Goal: Find specific page/section: Find specific page/section

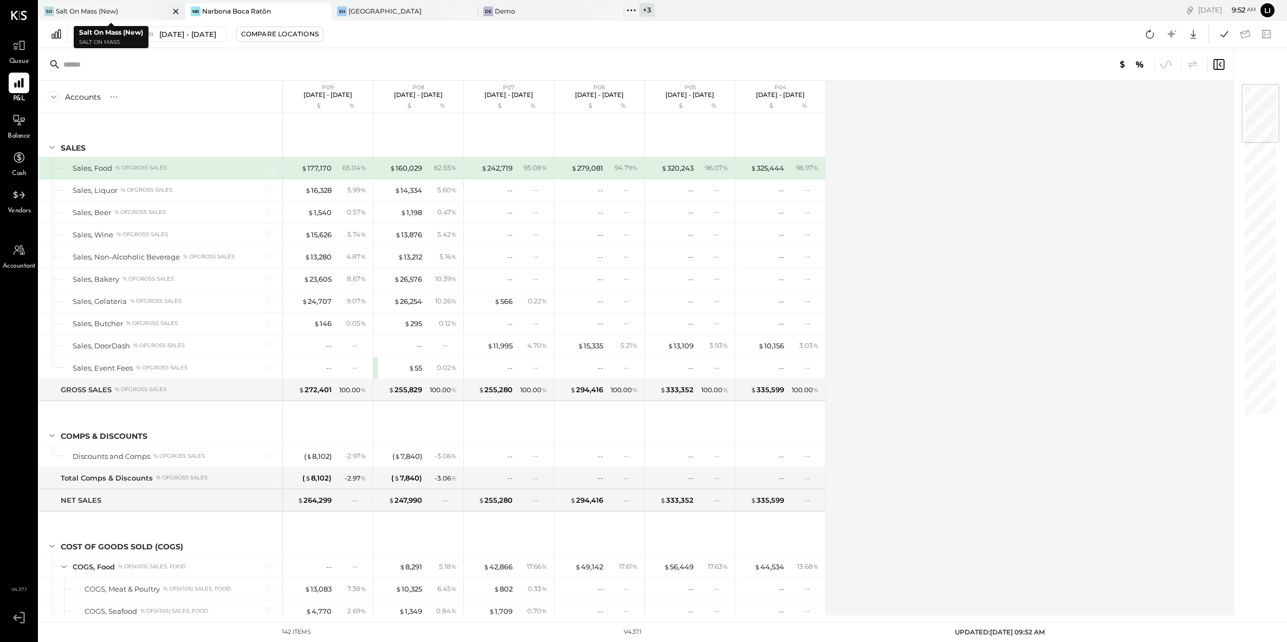
click at [175, 12] on icon at bounding box center [176, 11] width 14 height 13
click at [17, 44] on icon at bounding box center [19, 45] width 14 height 14
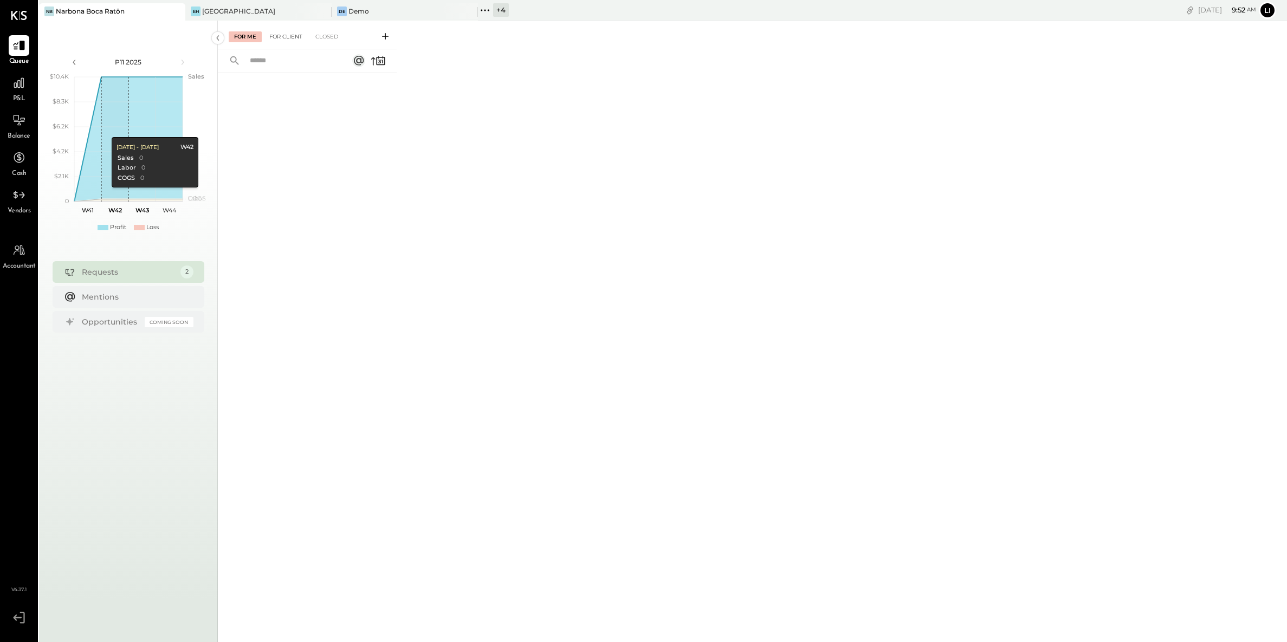
click at [289, 41] on div "For Client" at bounding box center [286, 36] width 44 height 11
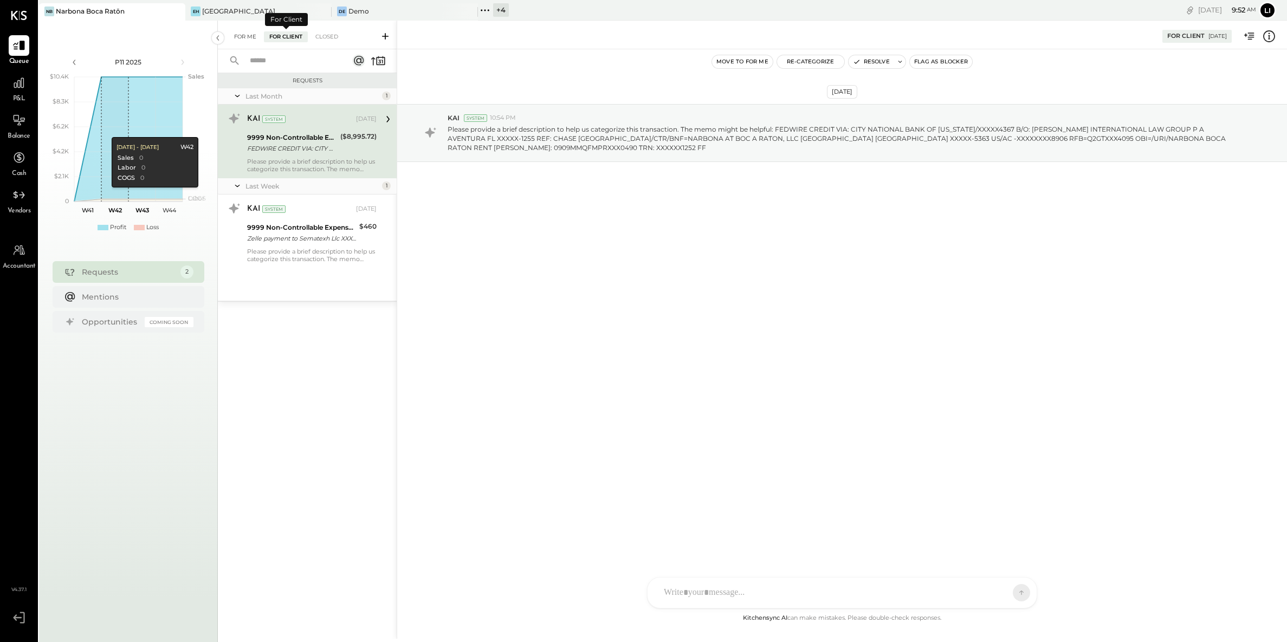
click at [251, 34] on div "For Me" at bounding box center [245, 36] width 33 height 11
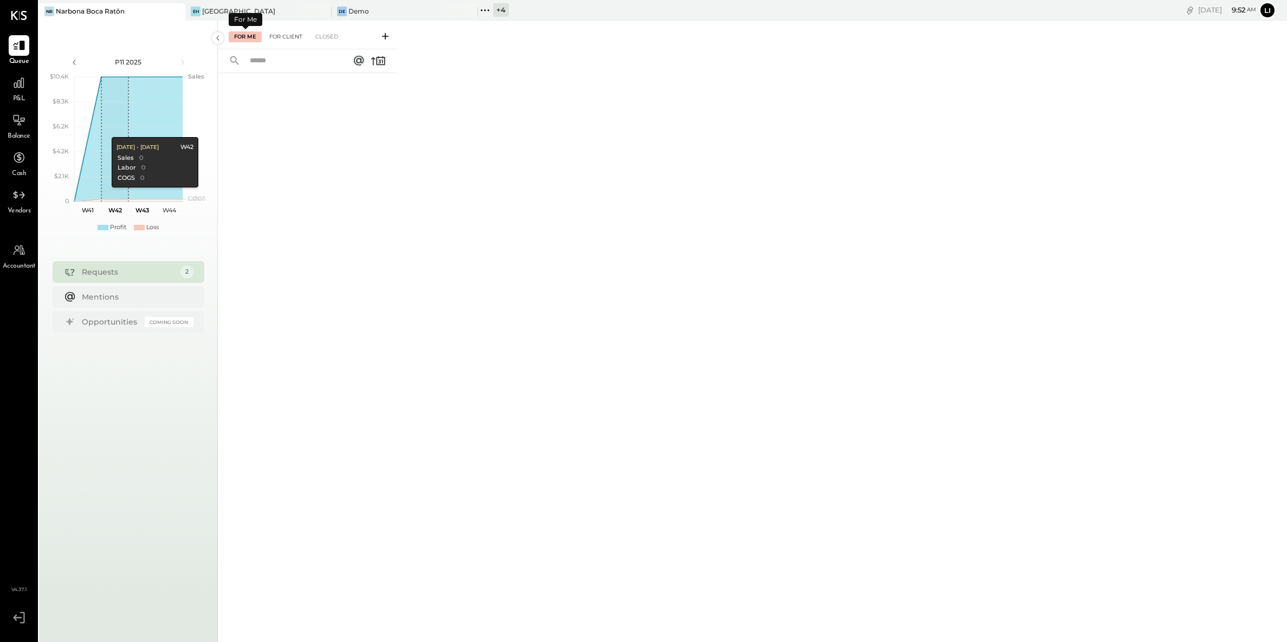
click at [281, 36] on div "For Client" at bounding box center [286, 36] width 44 height 11
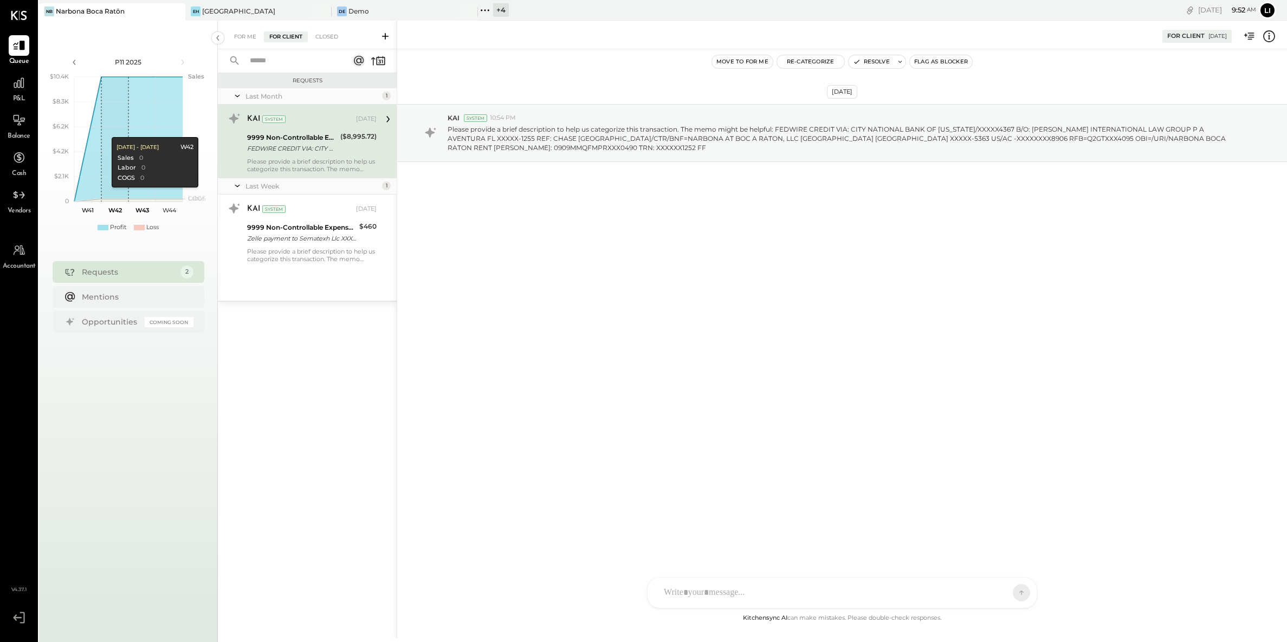
click at [486, 13] on icon at bounding box center [485, 10] width 14 height 14
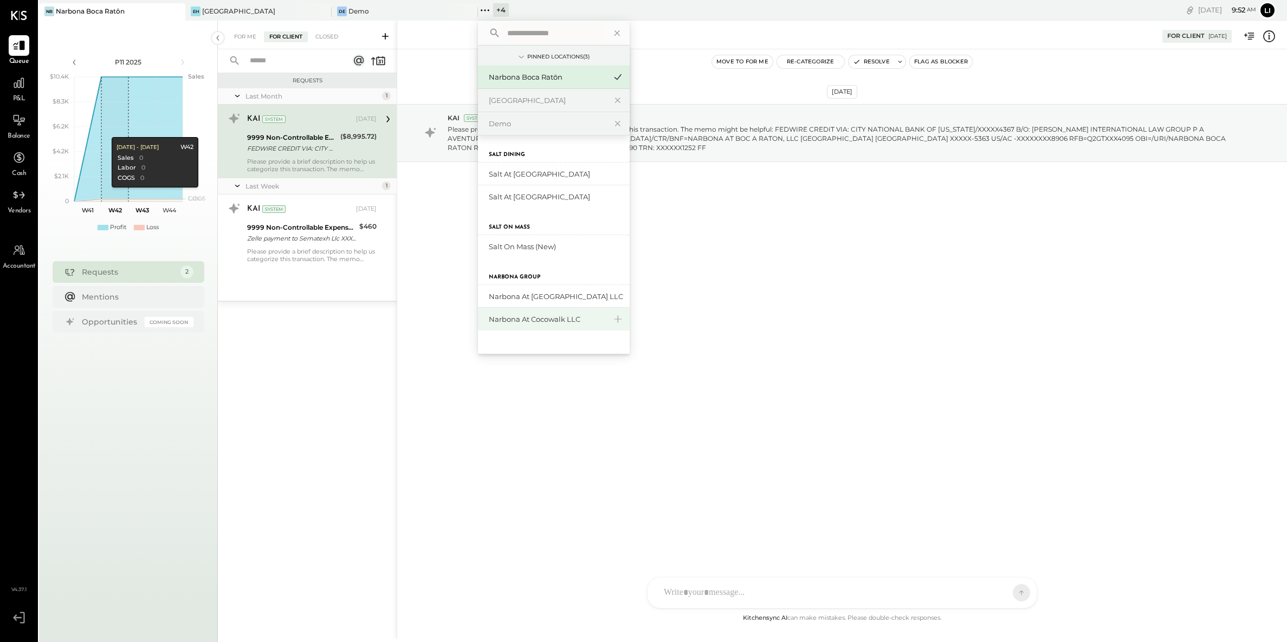
click at [534, 318] on div "Narbona at Cocowalk LLC" at bounding box center [547, 319] width 117 height 10
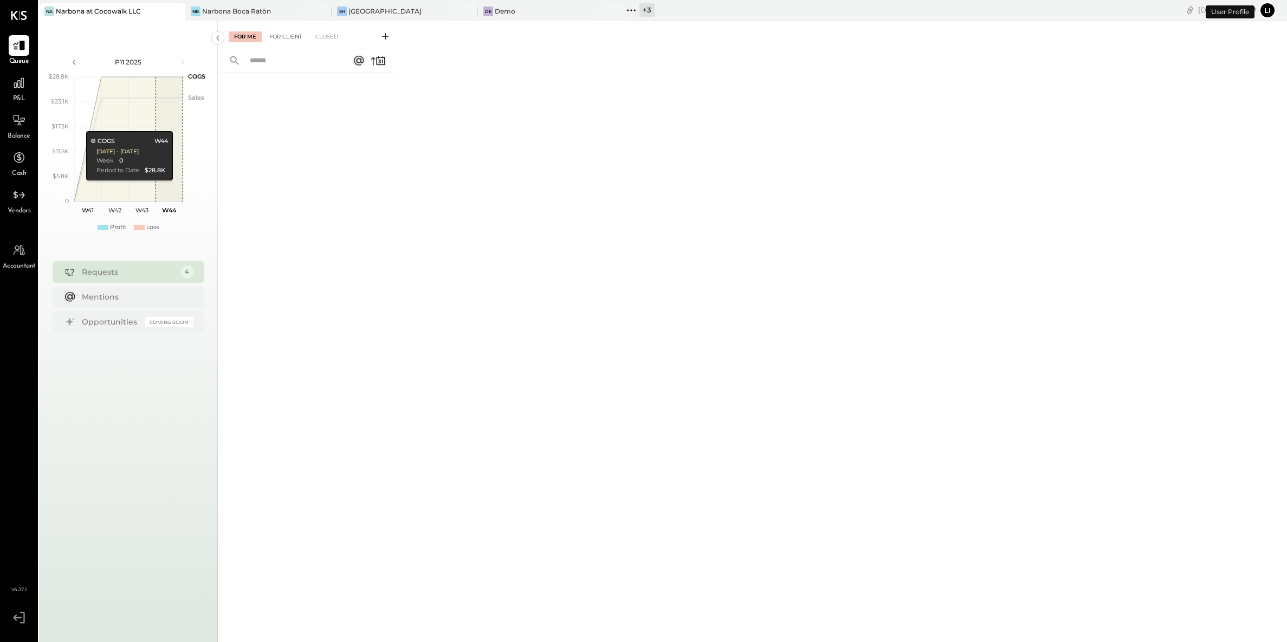
click at [281, 33] on div "For Client" at bounding box center [286, 36] width 44 height 11
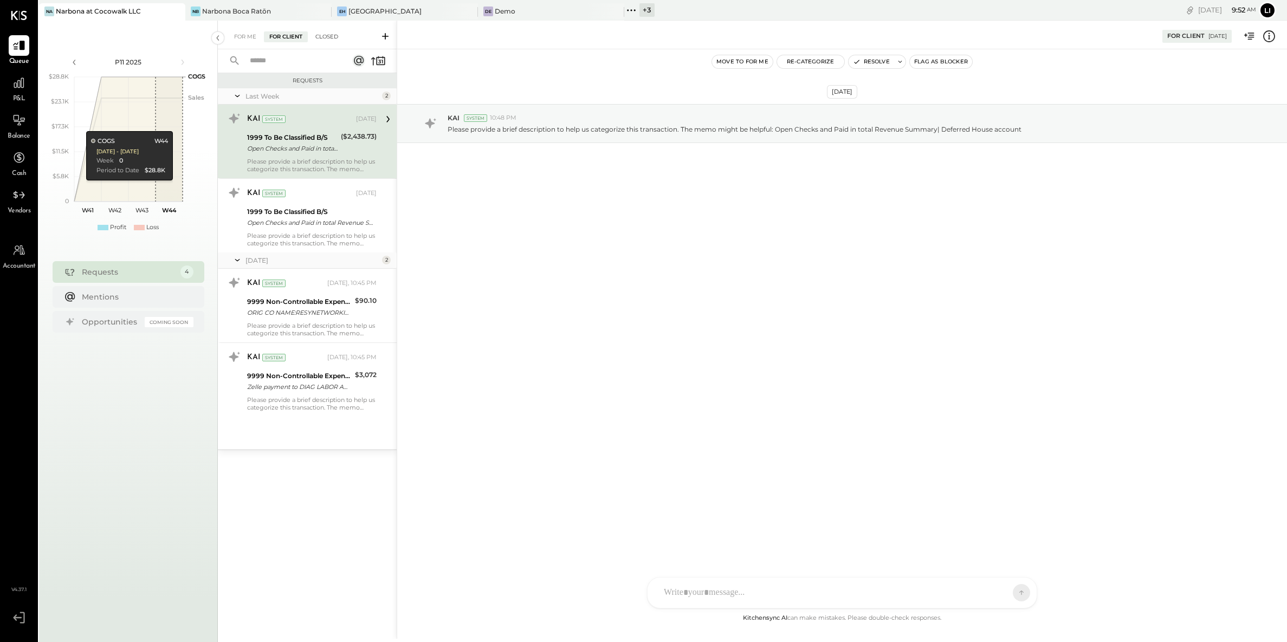
click at [333, 38] on div "Closed" at bounding box center [327, 36] width 34 height 11
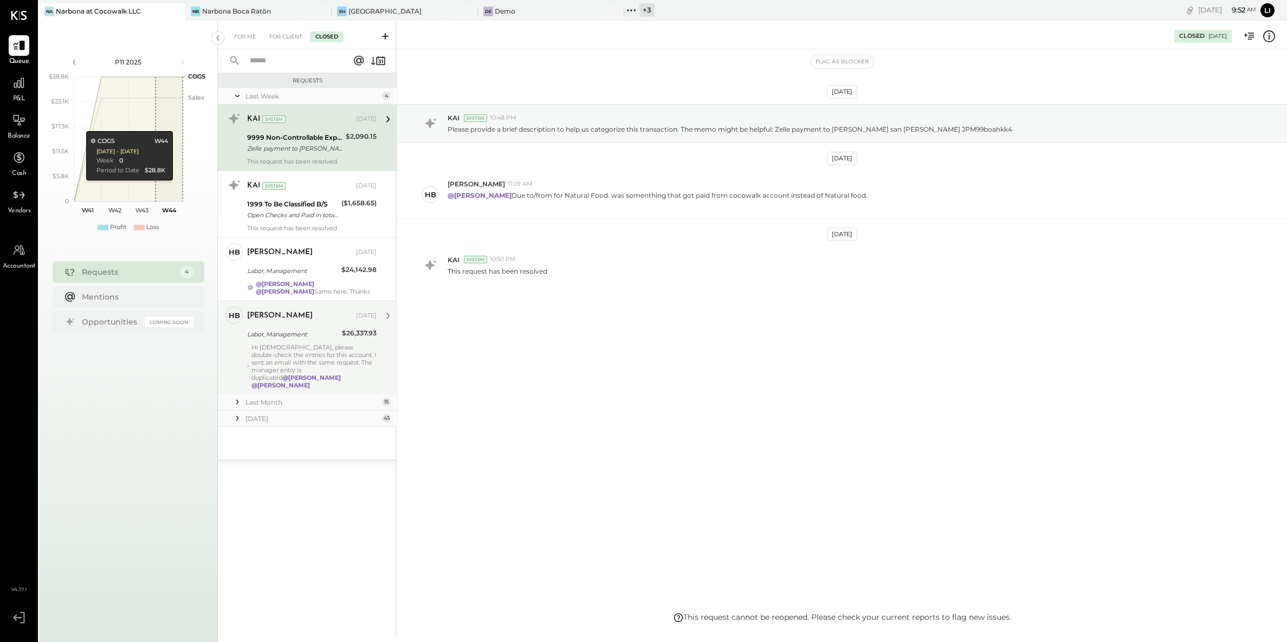
click at [284, 343] on div "[PERSON_NAME] [DATE] Labor, Management $26,337.93 Hi [DEMOGRAPHIC_DATA], please…" at bounding box center [312, 348] width 130 height 82
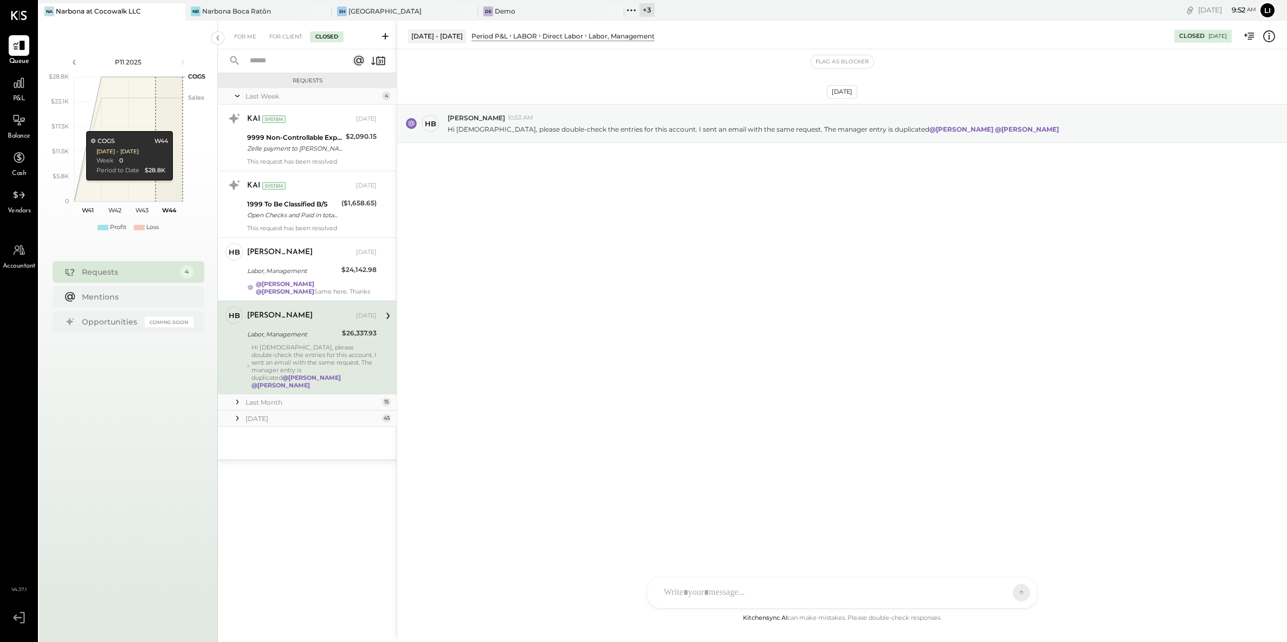
click at [280, 46] on div "For Me For Client Closed" at bounding box center [307, 35] width 179 height 29
click at [280, 40] on div "For Client" at bounding box center [286, 36] width 44 height 11
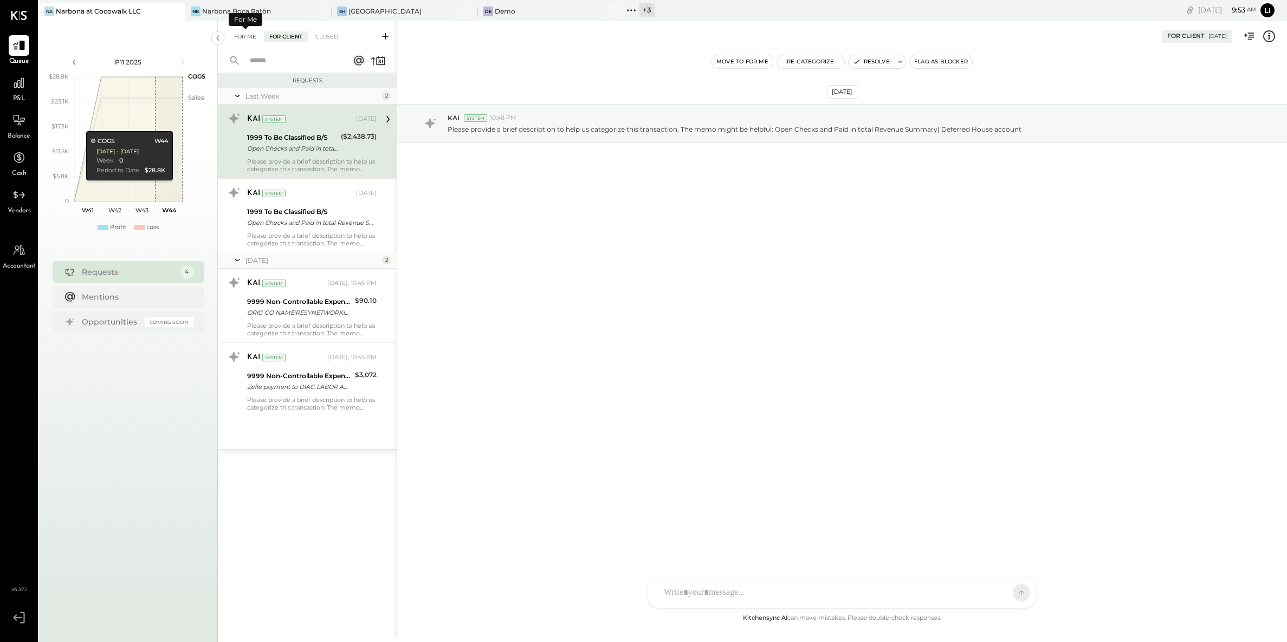
click at [250, 36] on div "For Me" at bounding box center [245, 36] width 33 height 11
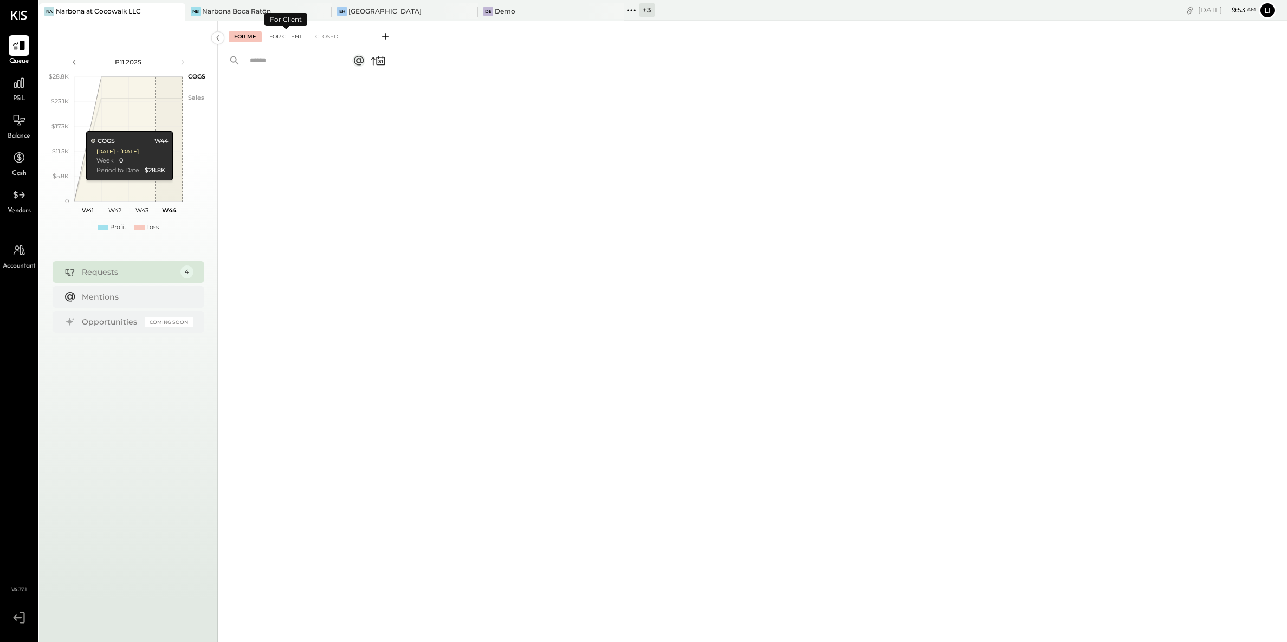
click at [279, 38] on div "For Client" at bounding box center [286, 36] width 44 height 11
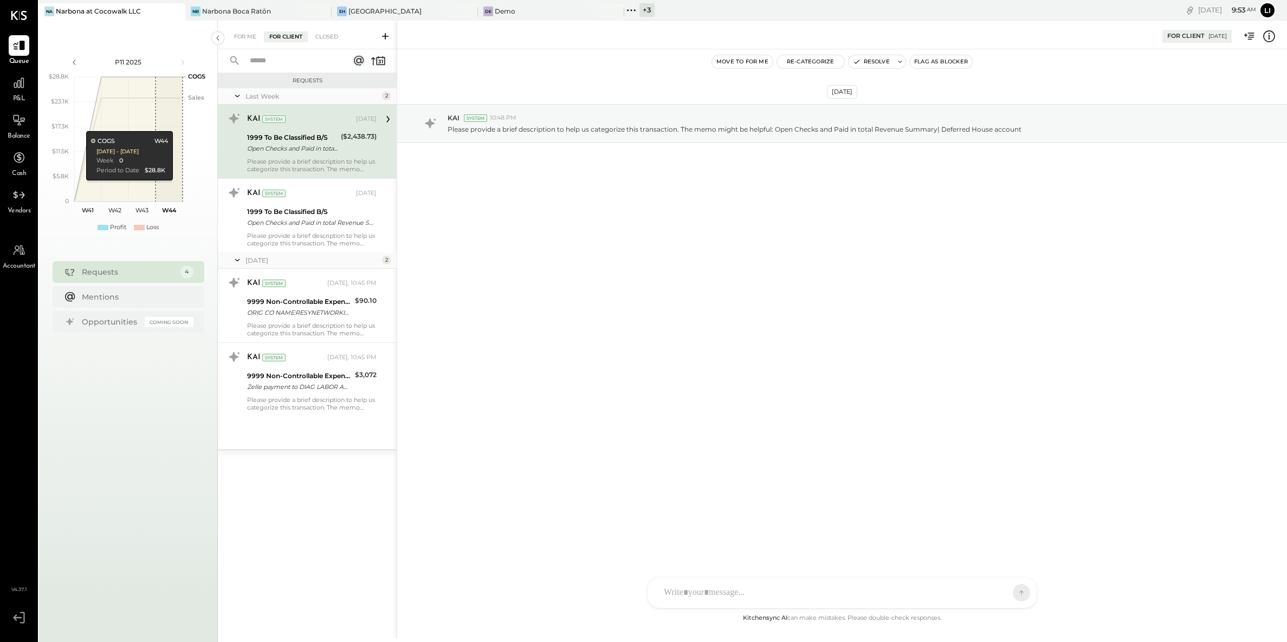
click at [635, 9] on icon at bounding box center [635, 10] width 2 height 2
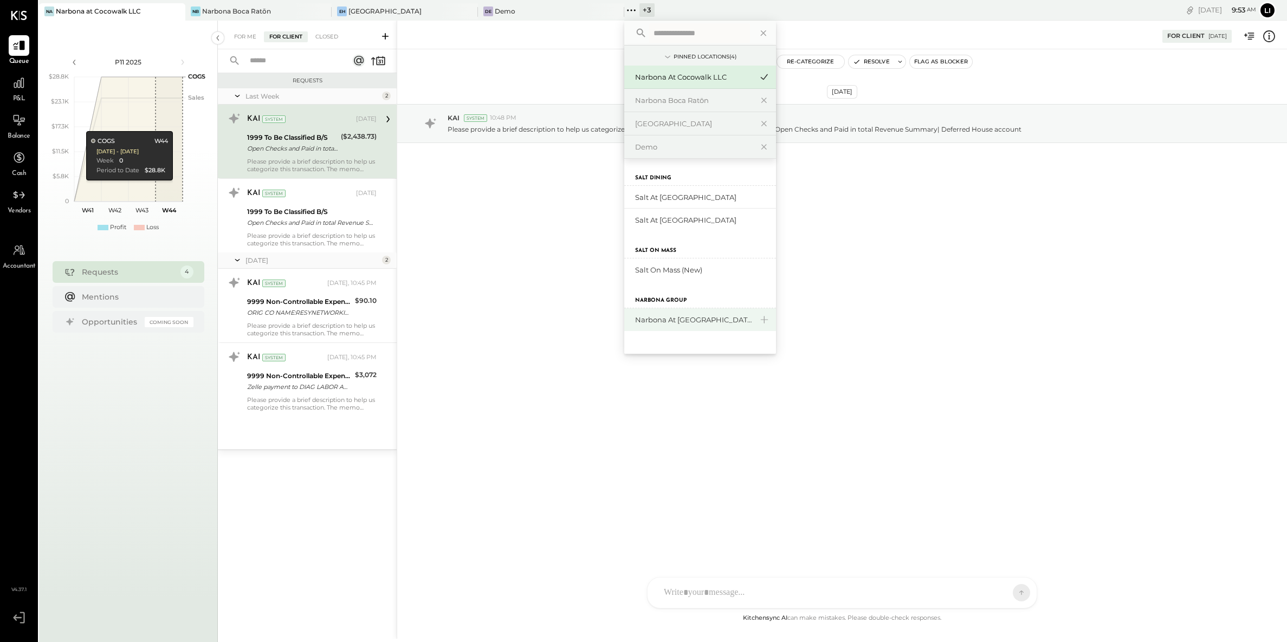
click at [683, 327] on div "Narbona at [GEOGRAPHIC_DATA] LLC" at bounding box center [700, 319] width 152 height 23
click at [665, 319] on div "Narbona at [GEOGRAPHIC_DATA] LLC" at bounding box center [693, 320] width 117 height 10
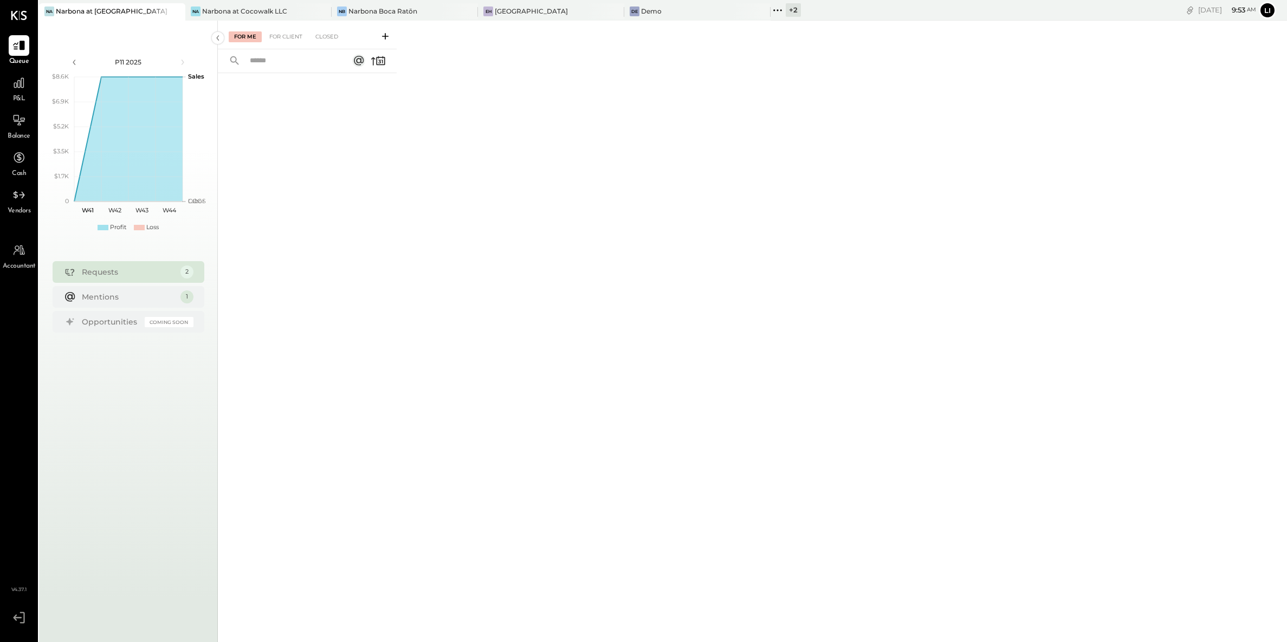
click at [290, 46] on div "For Me For Client Closed" at bounding box center [307, 35] width 179 height 29
click at [285, 41] on div "For Client" at bounding box center [286, 36] width 44 height 11
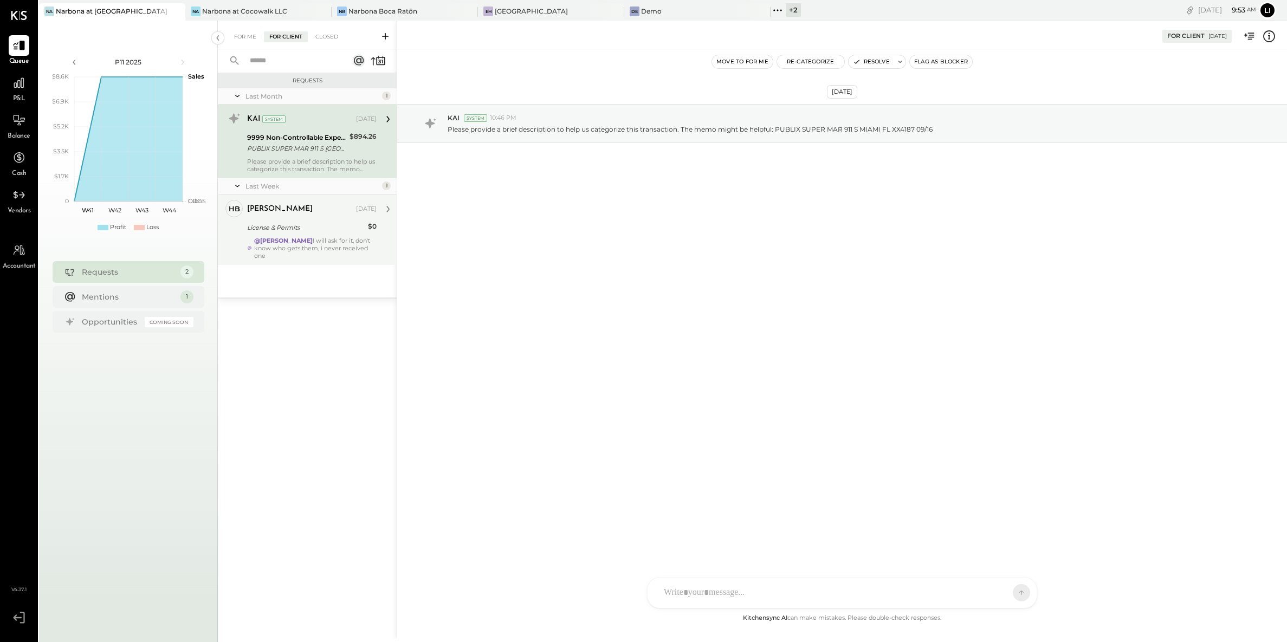
click at [285, 255] on div "@[PERSON_NAME] I will ask for it, don't know who gets them, i never received one" at bounding box center [315, 248] width 122 height 23
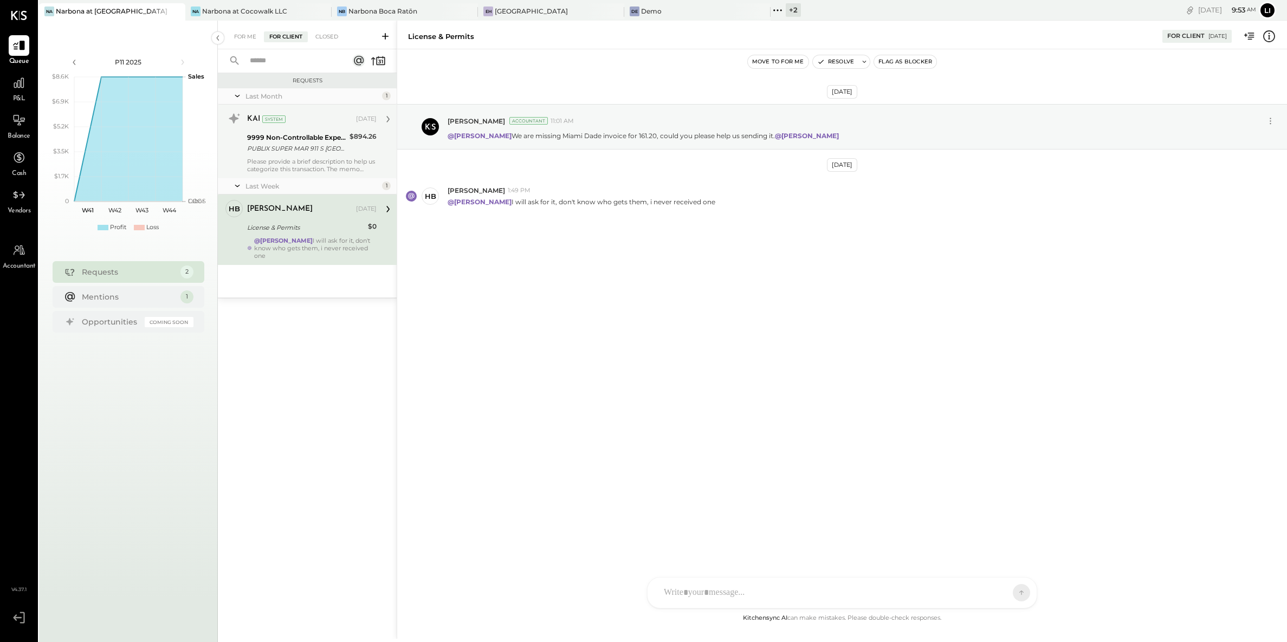
click at [267, 153] on div "PUBLIX SUPER MAR 911 S [GEOGRAPHIC_DATA] 09/16" at bounding box center [296, 148] width 99 height 11
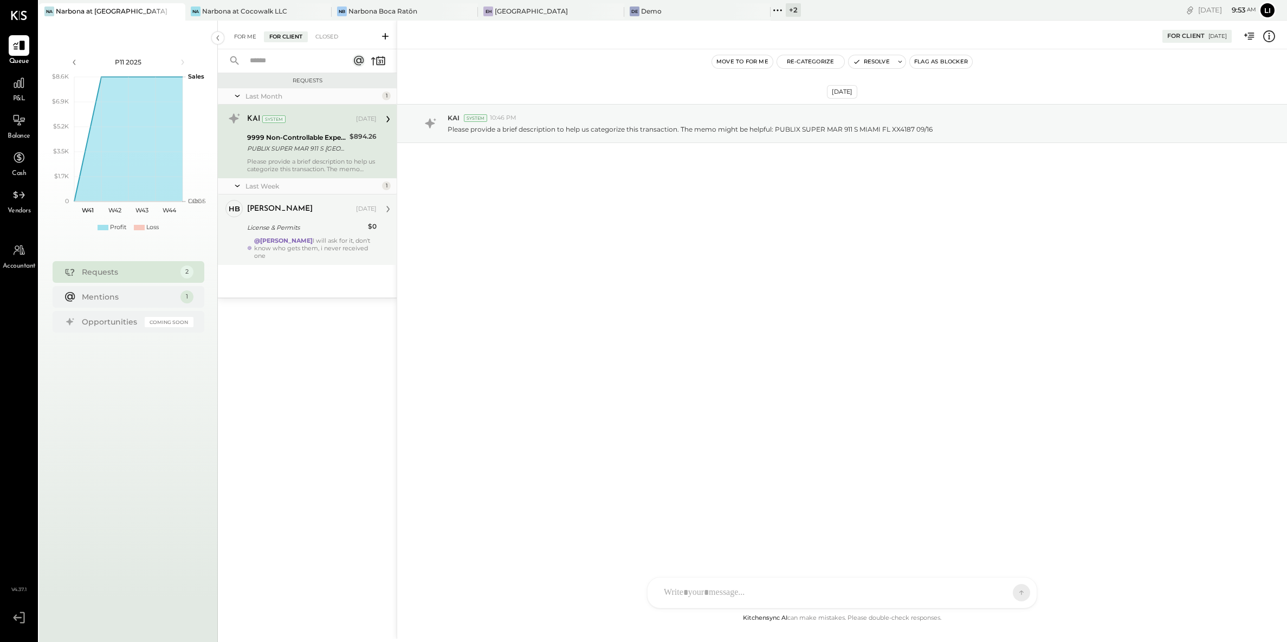
click at [241, 41] on div "For Me" at bounding box center [245, 36] width 33 height 11
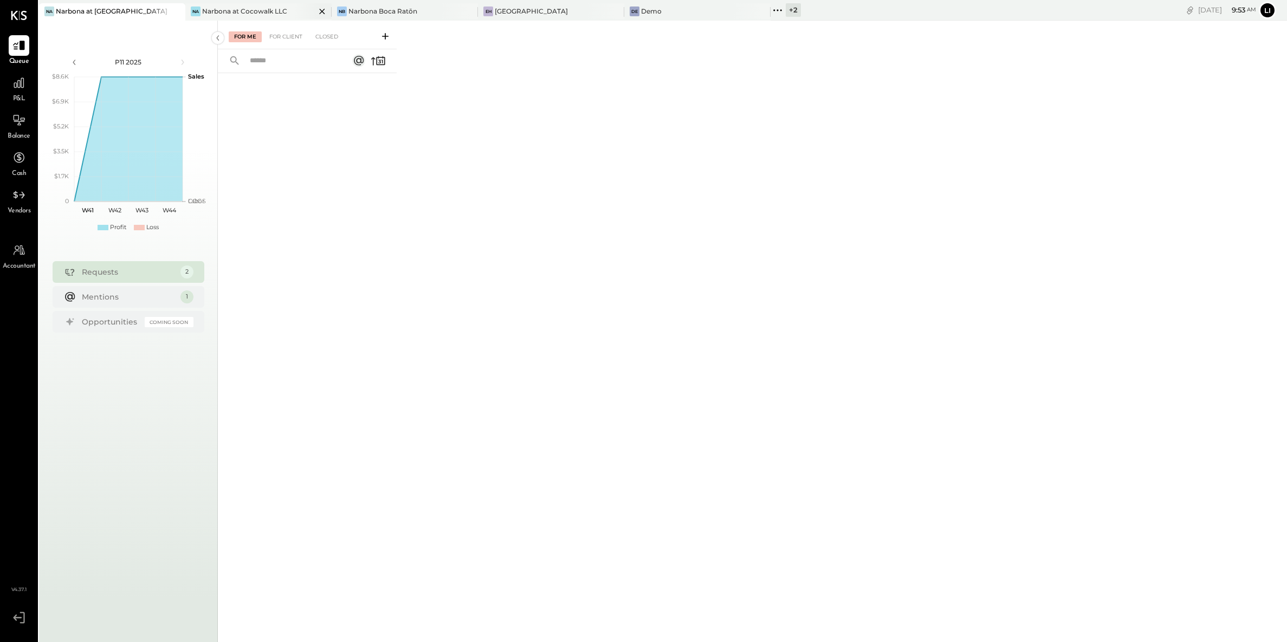
click at [314, 11] on div at bounding box center [313, 11] width 38 height 16
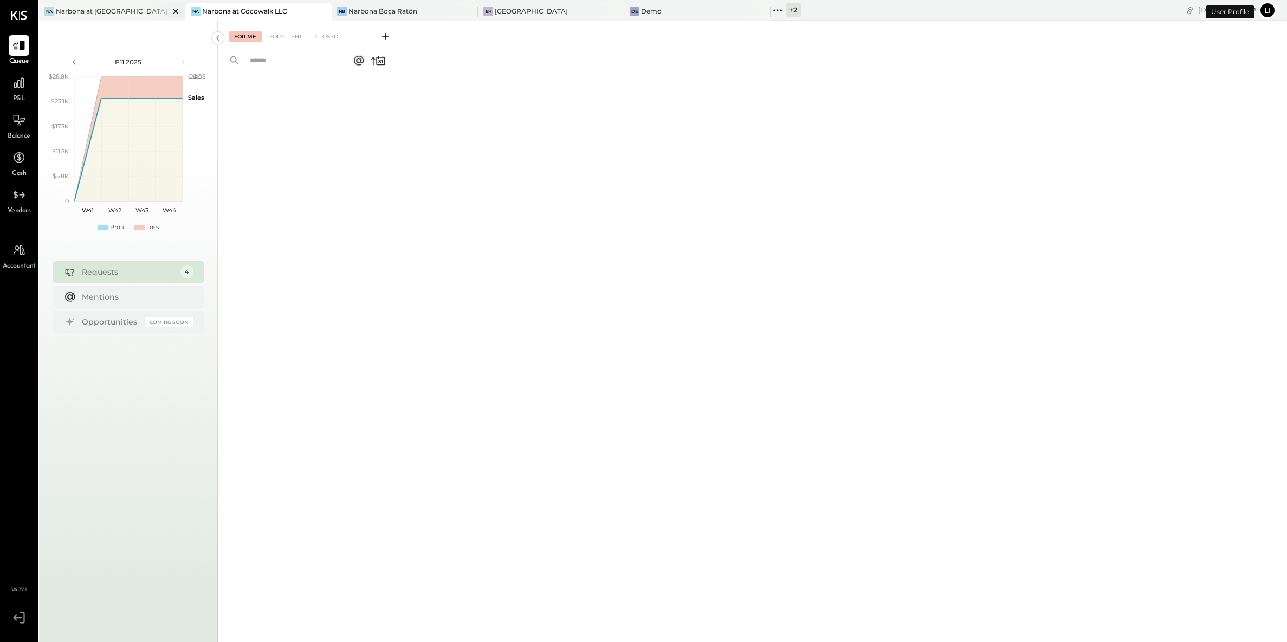
click at [176, 13] on icon at bounding box center [176, 11] width 14 height 13
click at [324, 10] on icon at bounding box center [322, 11] width 14 height 13
